Goal: Transaction & Acquisition: Purchase product/service

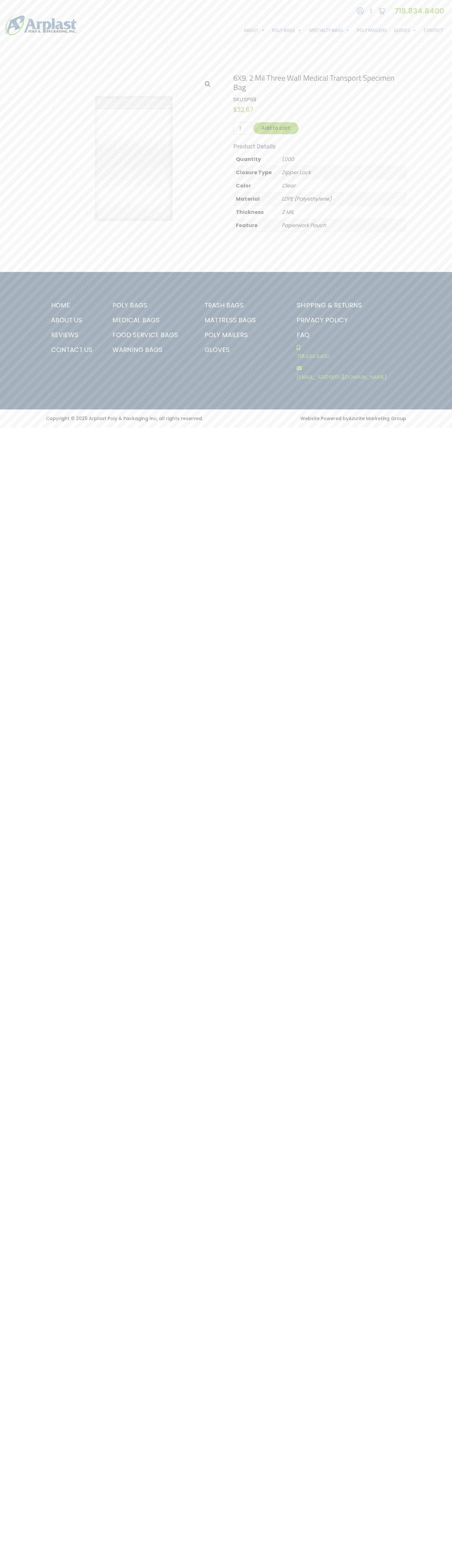
click at [72, 350] on link "Contact Us" at bounding box center [72, 349] width 54 height 15
click at [276, 128] on button "Add to cart" at bounding box center [276, 128] width 45 height 12
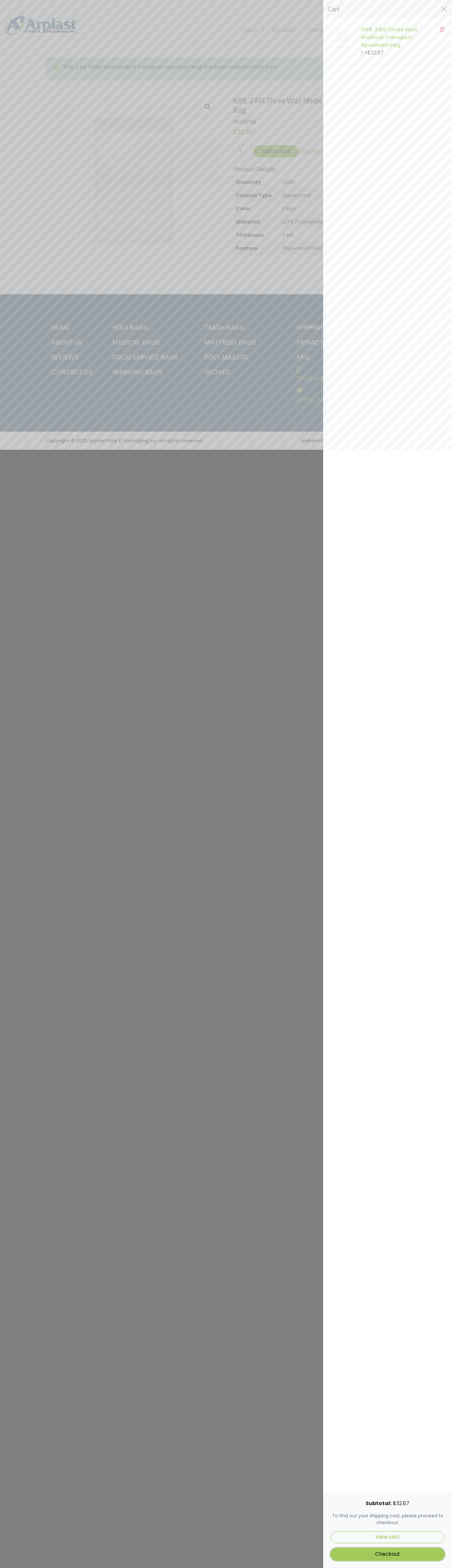
click at [387, 1554] on link "Checkout" at bounding box center [387, 1555] width 113 height 12
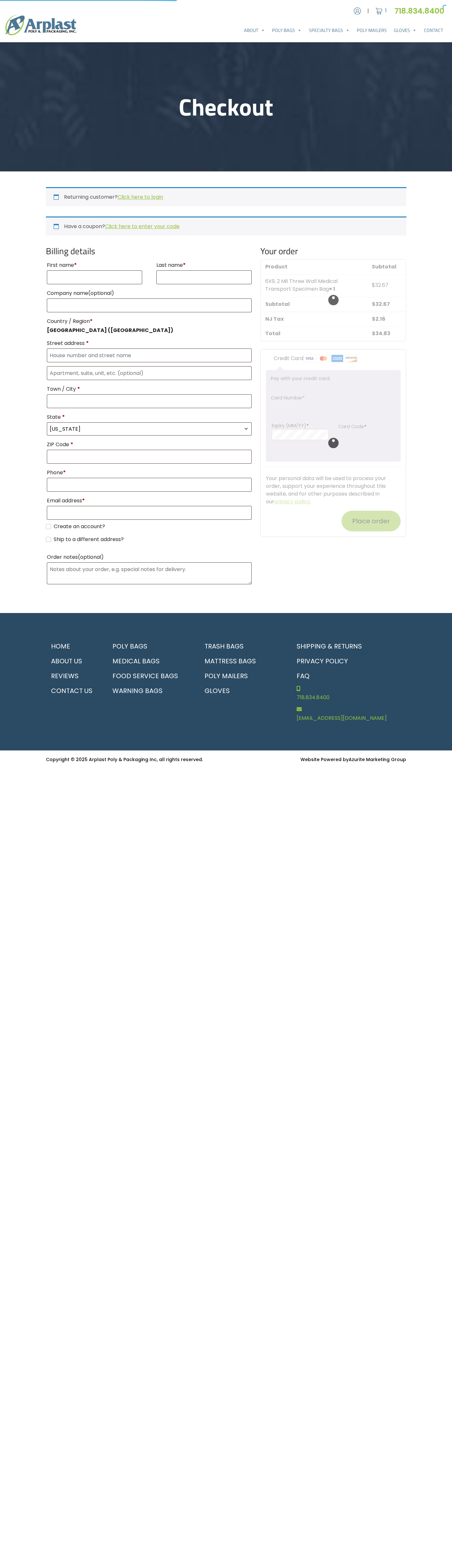
select select "NJ"
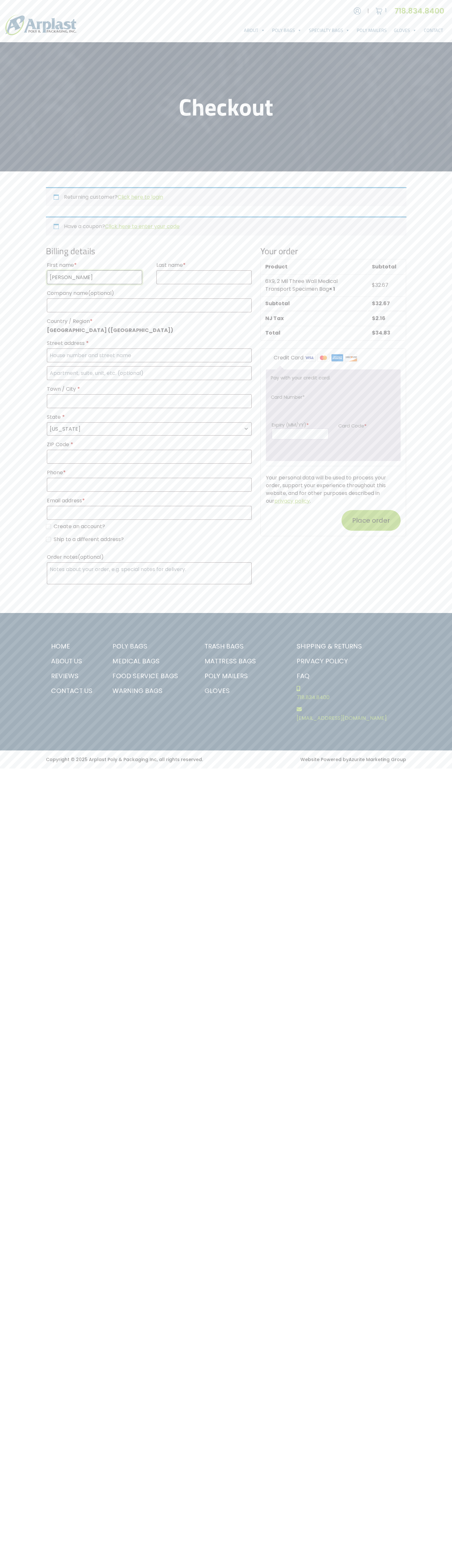
type input "John"
type input "Smith"
type input "John Smith"
type input "401 North Tryon Street"
type input "First floor"
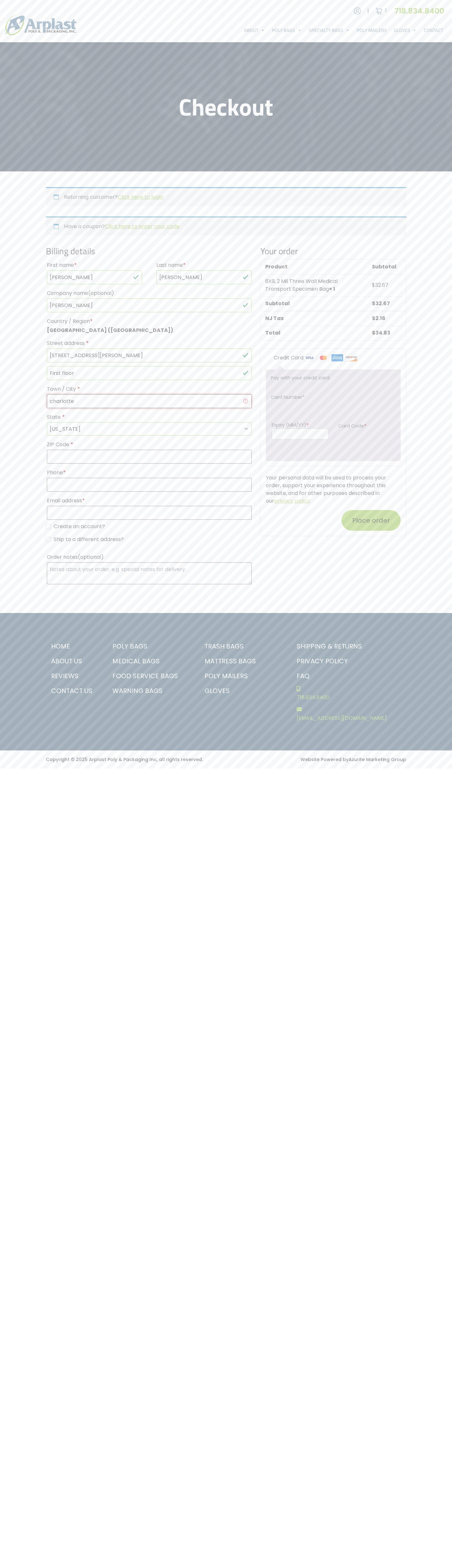
type input "charlotte"
select select "NC"
type input "28202"
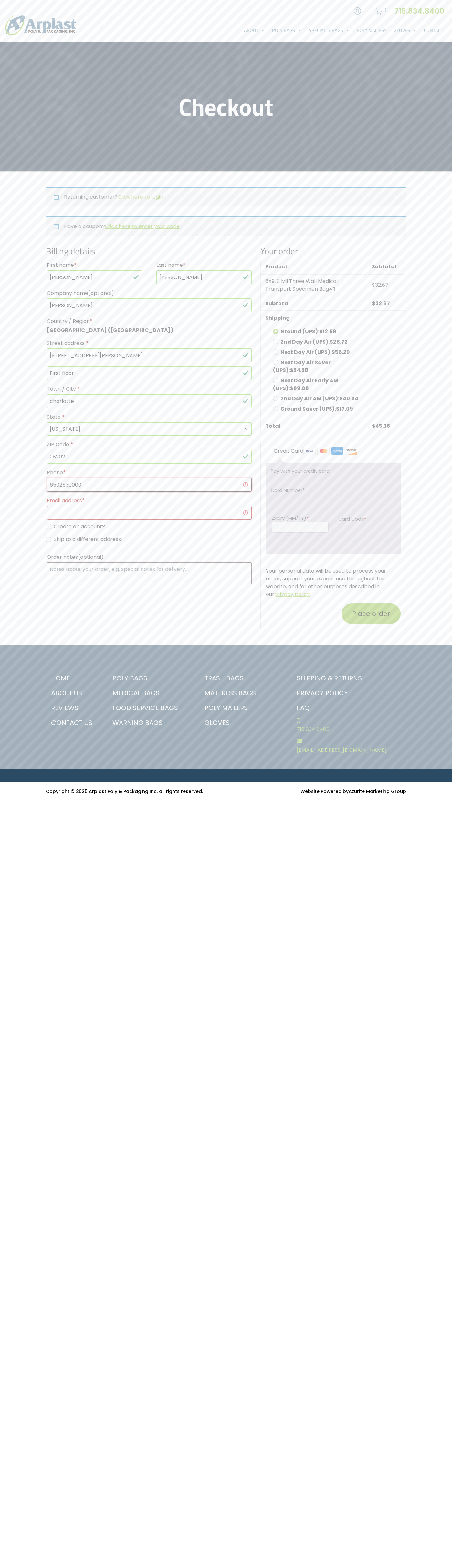
type input "6502530000"
type input "johnsmith004@storebotmail.joonix.net"
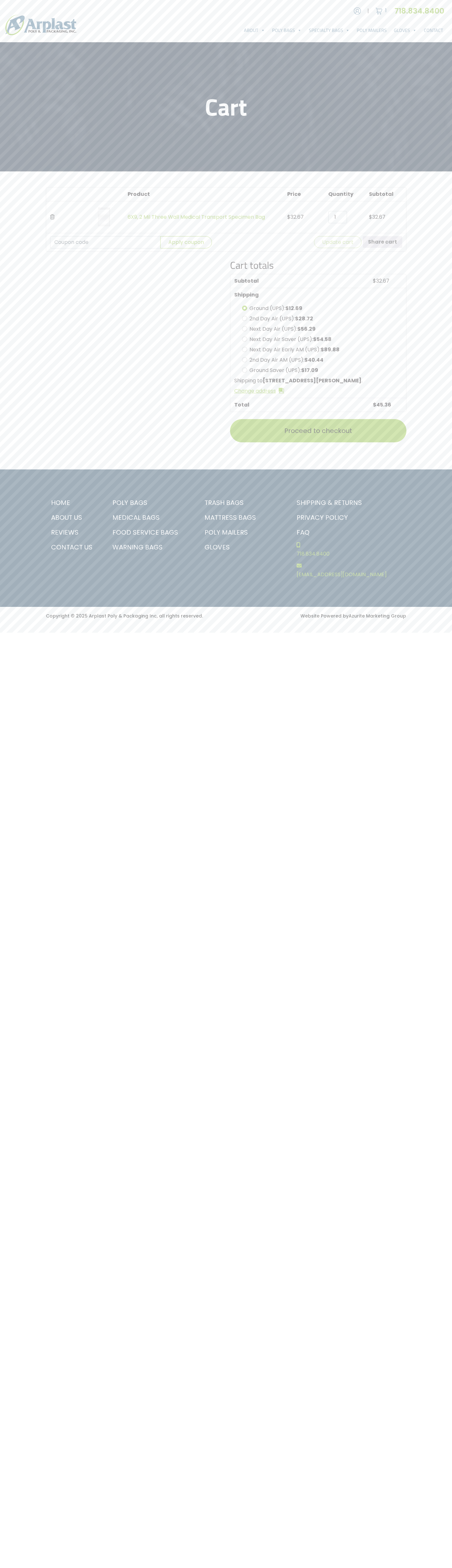
click at [52, 217] on icon "Remove this item" at bounding box center [52, 217] width 4 height 5
